Goal: Transaction & Acquisition: Obtain resource

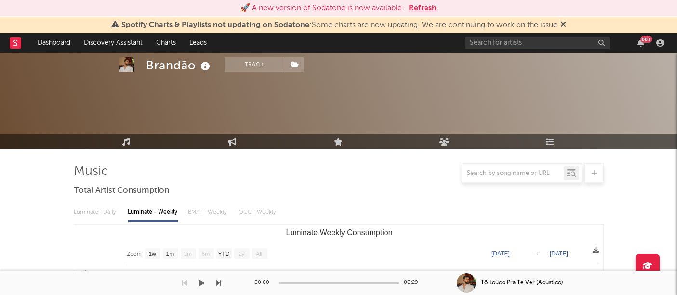
select select "1w"
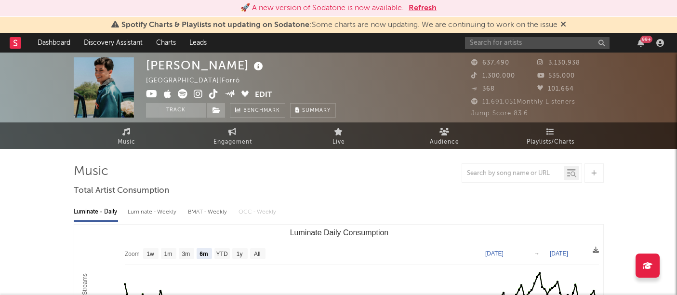
select select "6m"
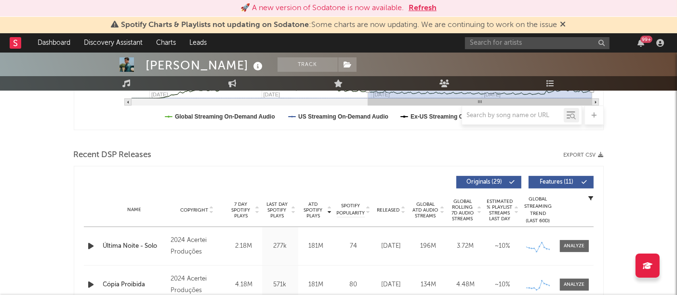
scroll to position [288, 0]
click at [596, 153] on button "Export CSV" at bounding box center [584, 155] width 40 height 6
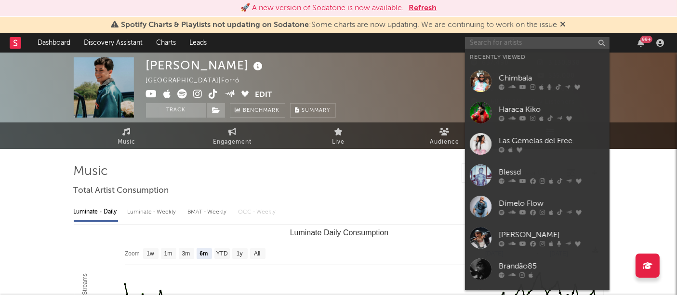
click at [514, 44] on input "text" at bounding box center [537, 43] width 145 height 12
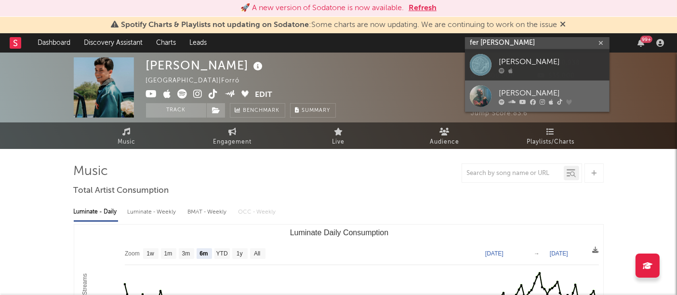
type input "fer [PERSON_NAME]"
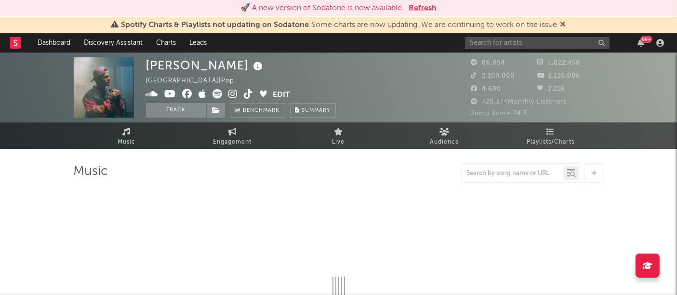
select select "6m"
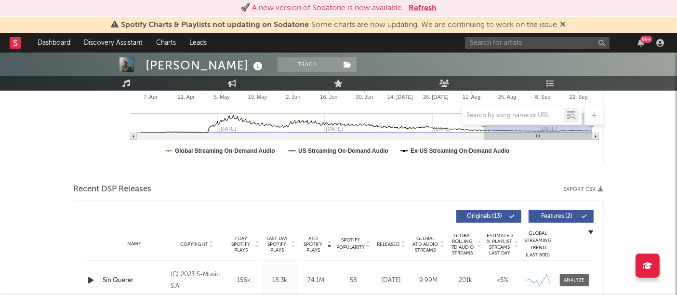
scroll to position [255, 0]
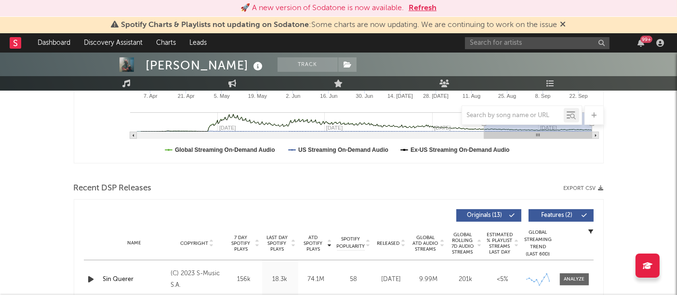
click at [599, 188] on icon "button" at bounding box center [601, 188] width 5 height 5
click at [427, 8] on button "Refresh" at bounding box center [423, 8] width 28 height 12
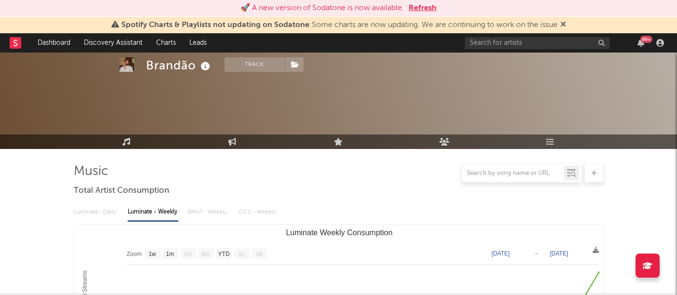
select select "1w"
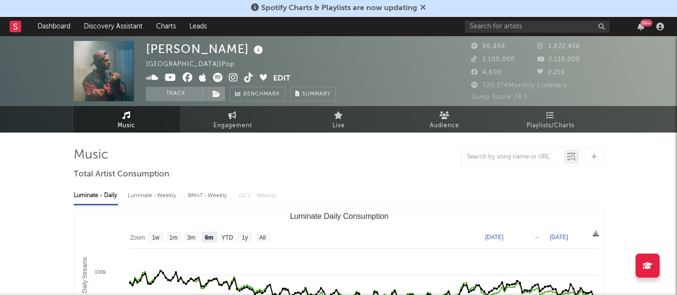
select select "6m"
